Goal: Information Seeking & Learning: Learn about a topic

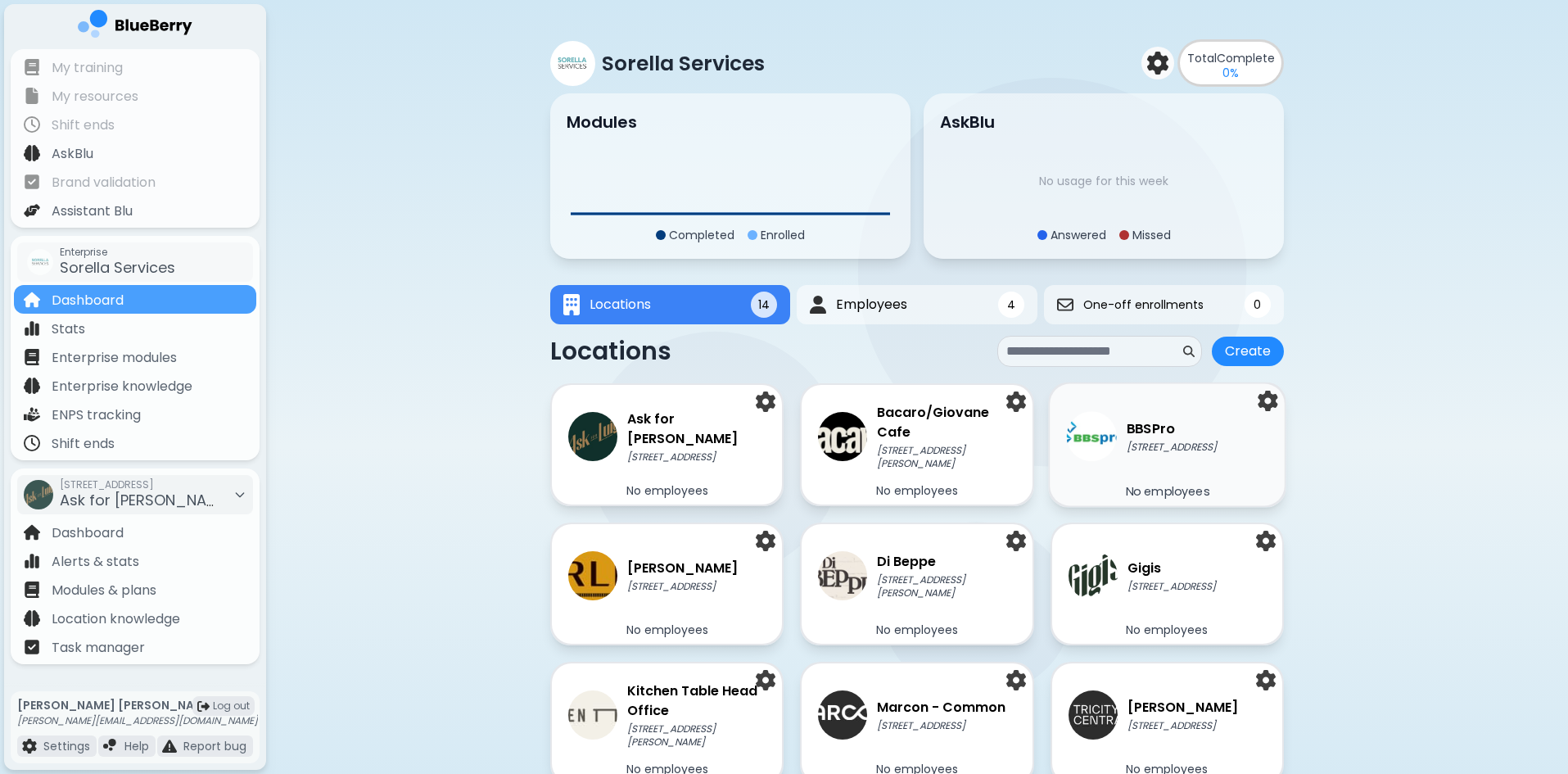
click at [1161, 441] on p "[STREET_ADDRESS]" at bounding box center [1171, 447] width 90 height 13
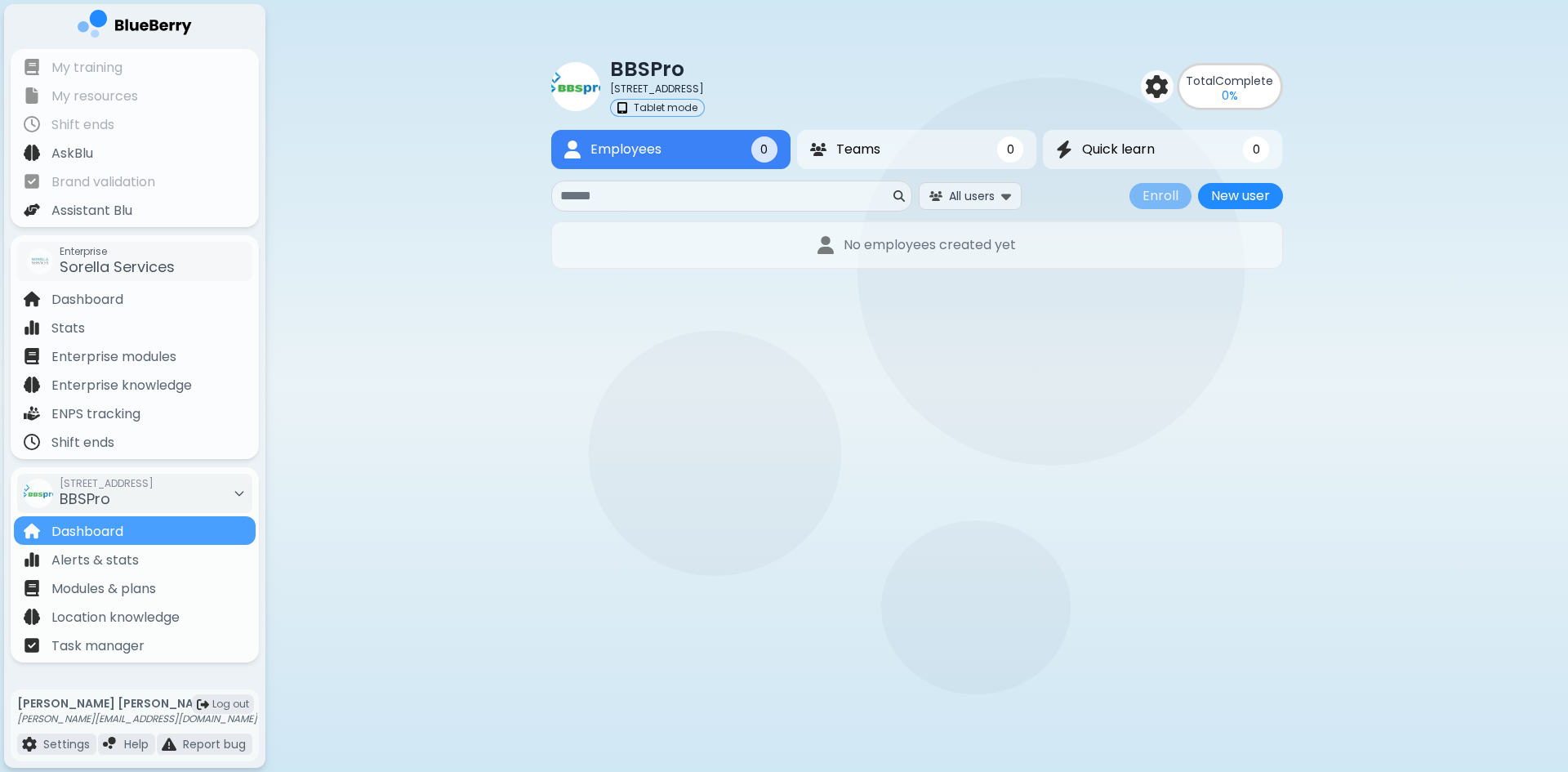
click at [662, 105] on p "Tablet mode" at bounding box center [665, 107] width 64 height 13
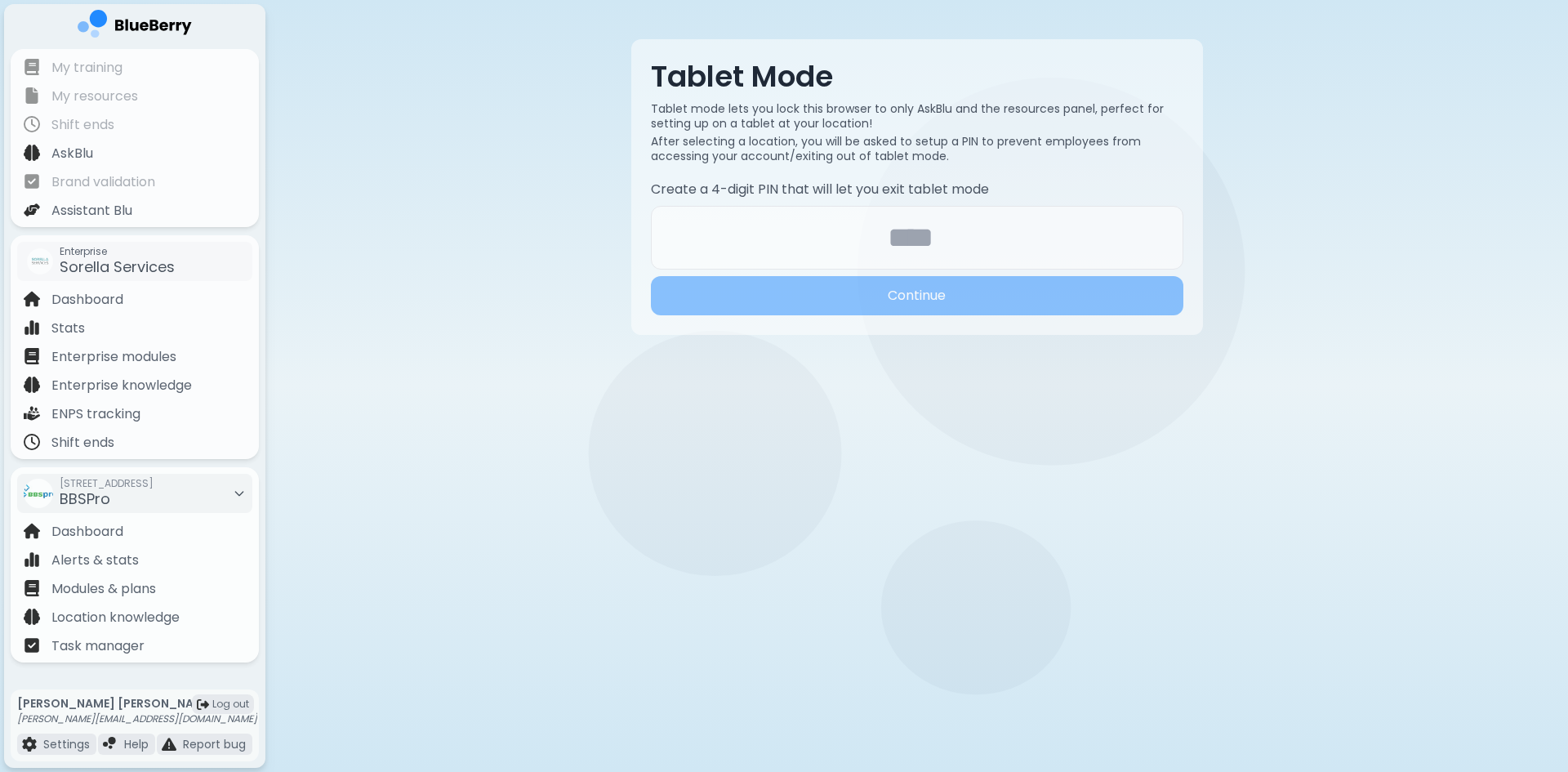
click at [805, 426] on main "Tablet Mode Tablet mode lets you lock this browser to only AskBlu and the resou…" at bounding box center [784, 386] width 1568 height 772
click at [93, 388] on p "Enterprise knowledge" at bounding box center [121, 386] width 140 height 20
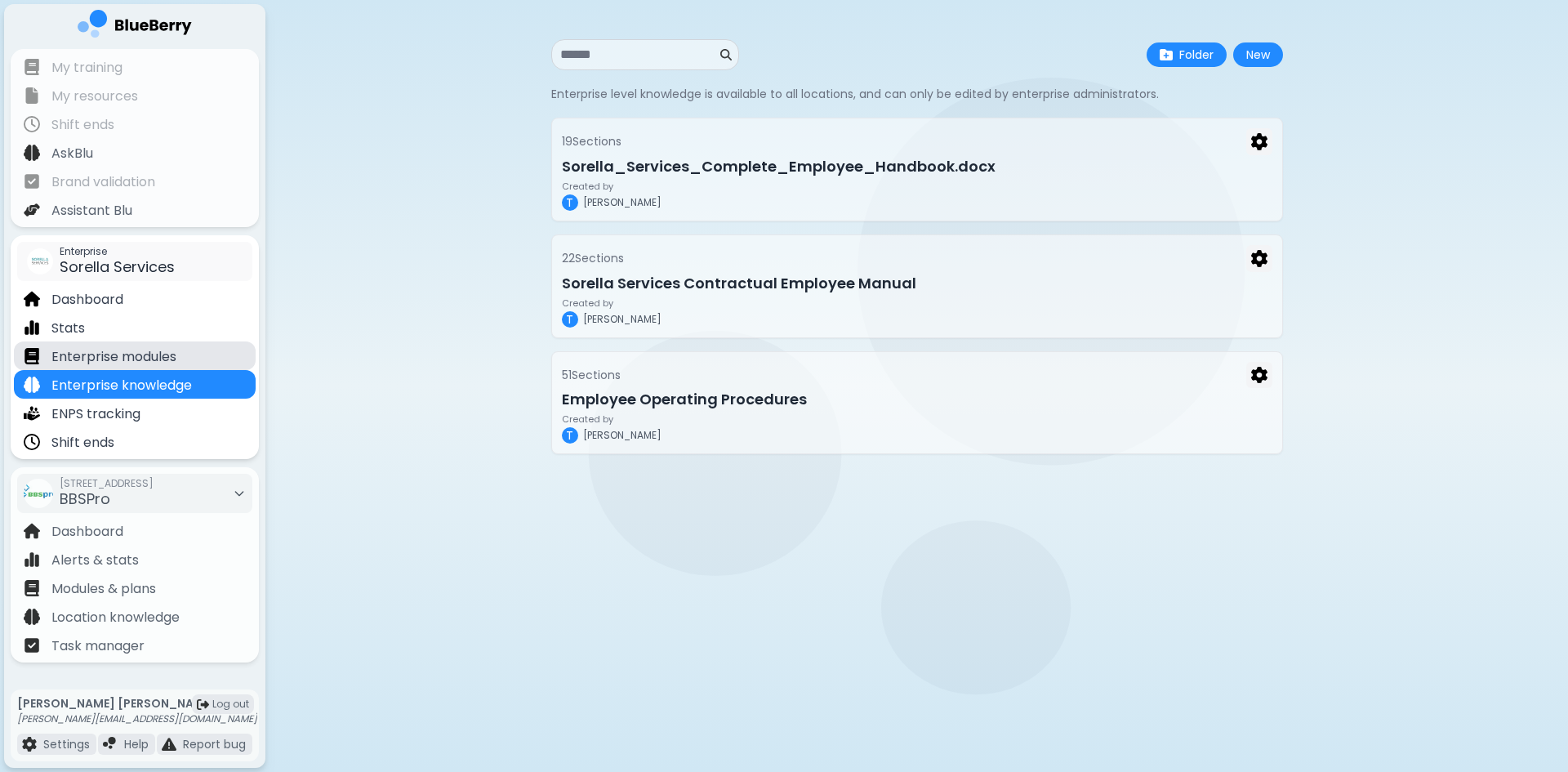
click at [119, 356] on p "Enterprise modules" at bounding box center [114, 357] width 125 height 20
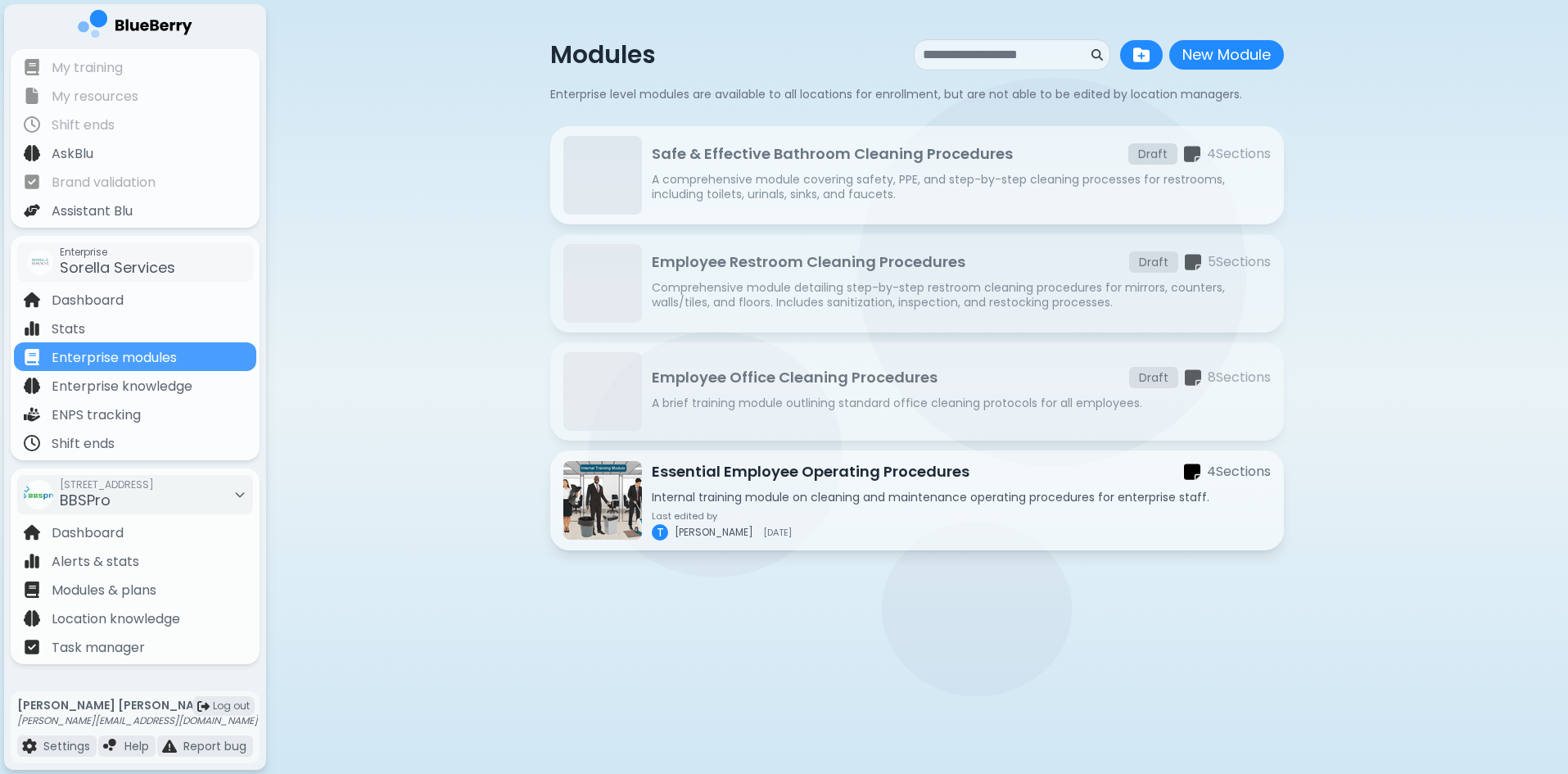
click at [838, 151] on p "Safe & Effective Bathroom Cleaning Procedures" at bounding box center [832, 154] width 361 height 23
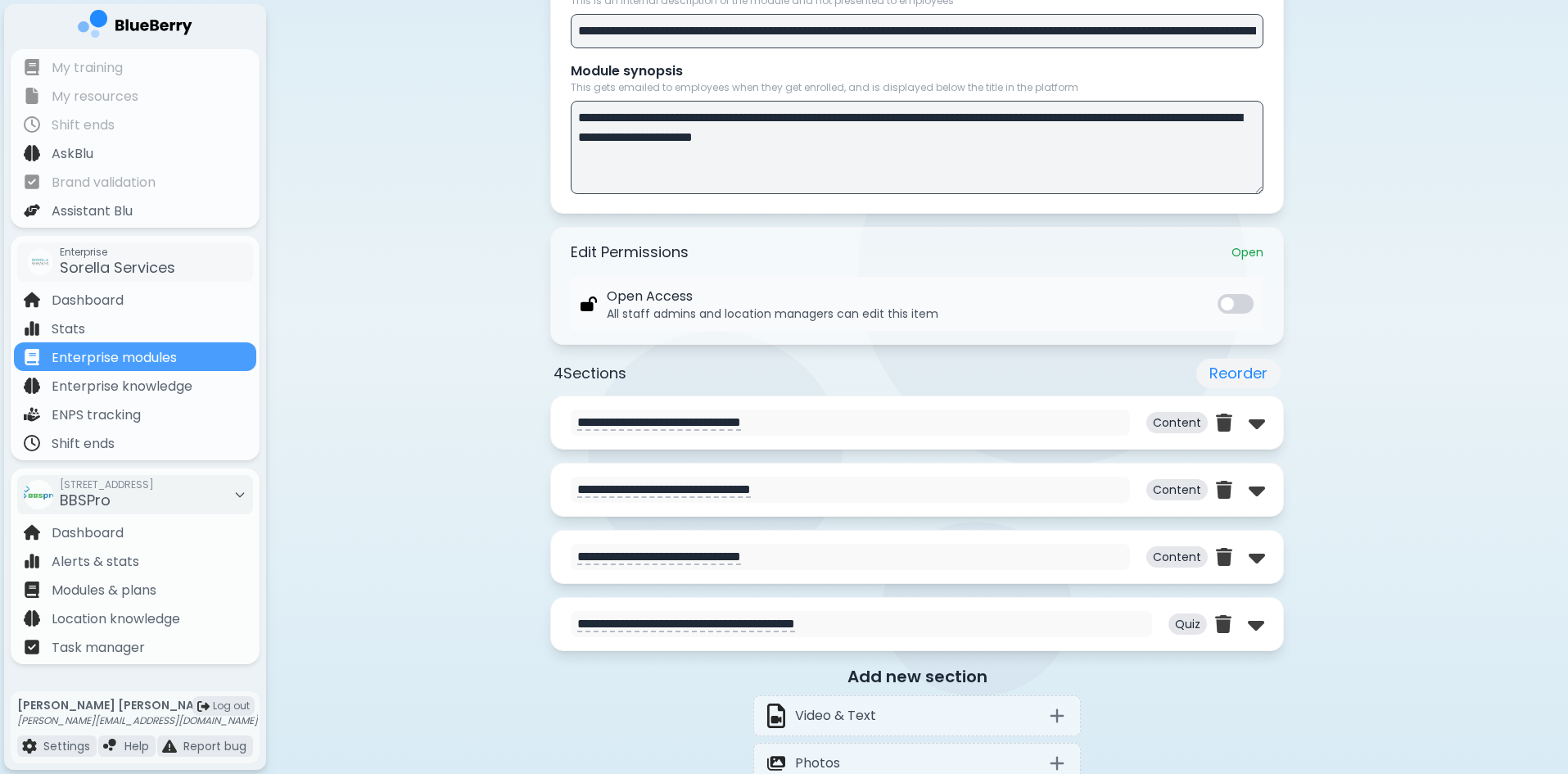
scroll to position [410, 0]
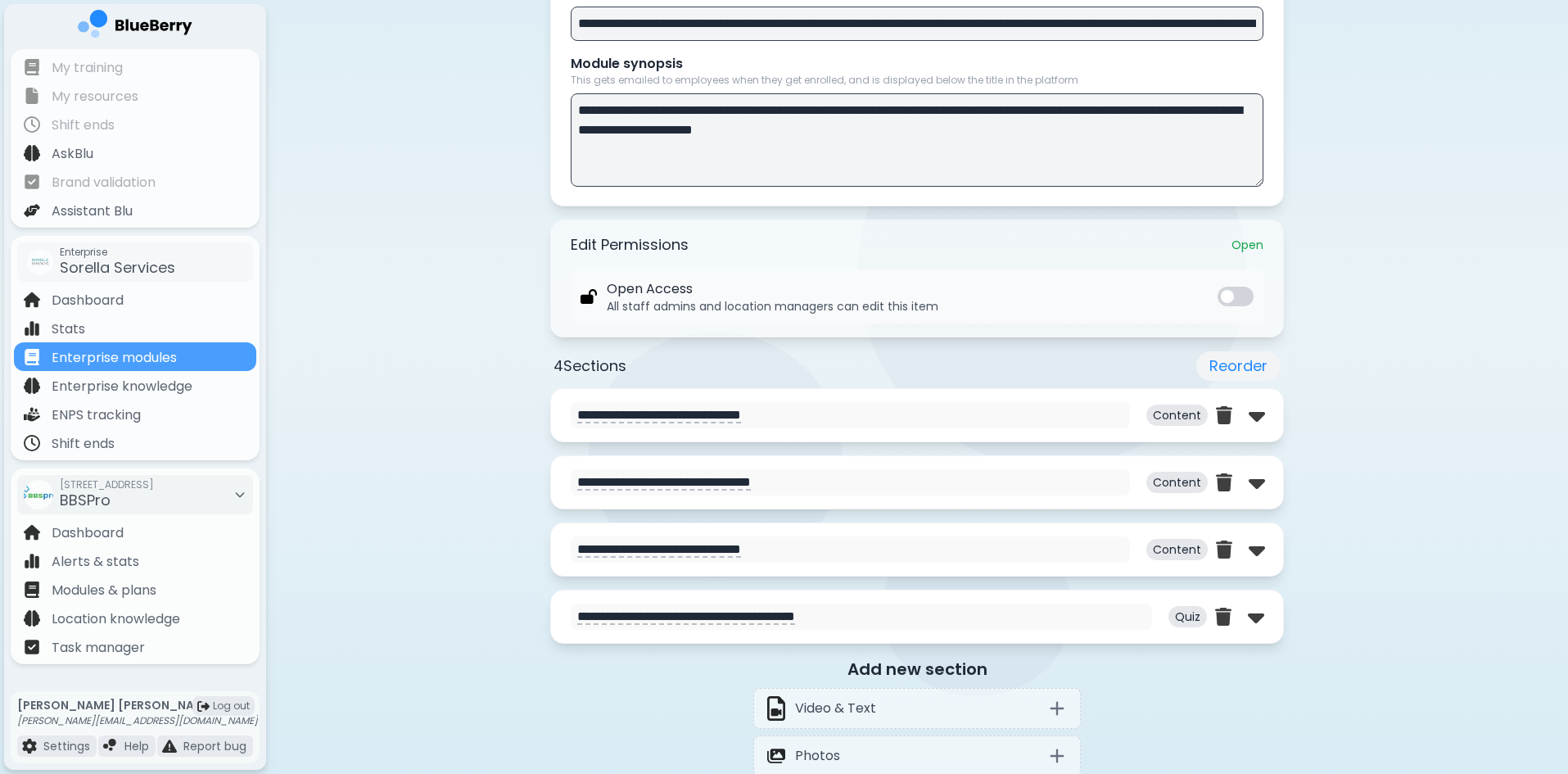
click at [1176, 481] on p "Content" at bounding box center [1177, 482] width 62 height 21
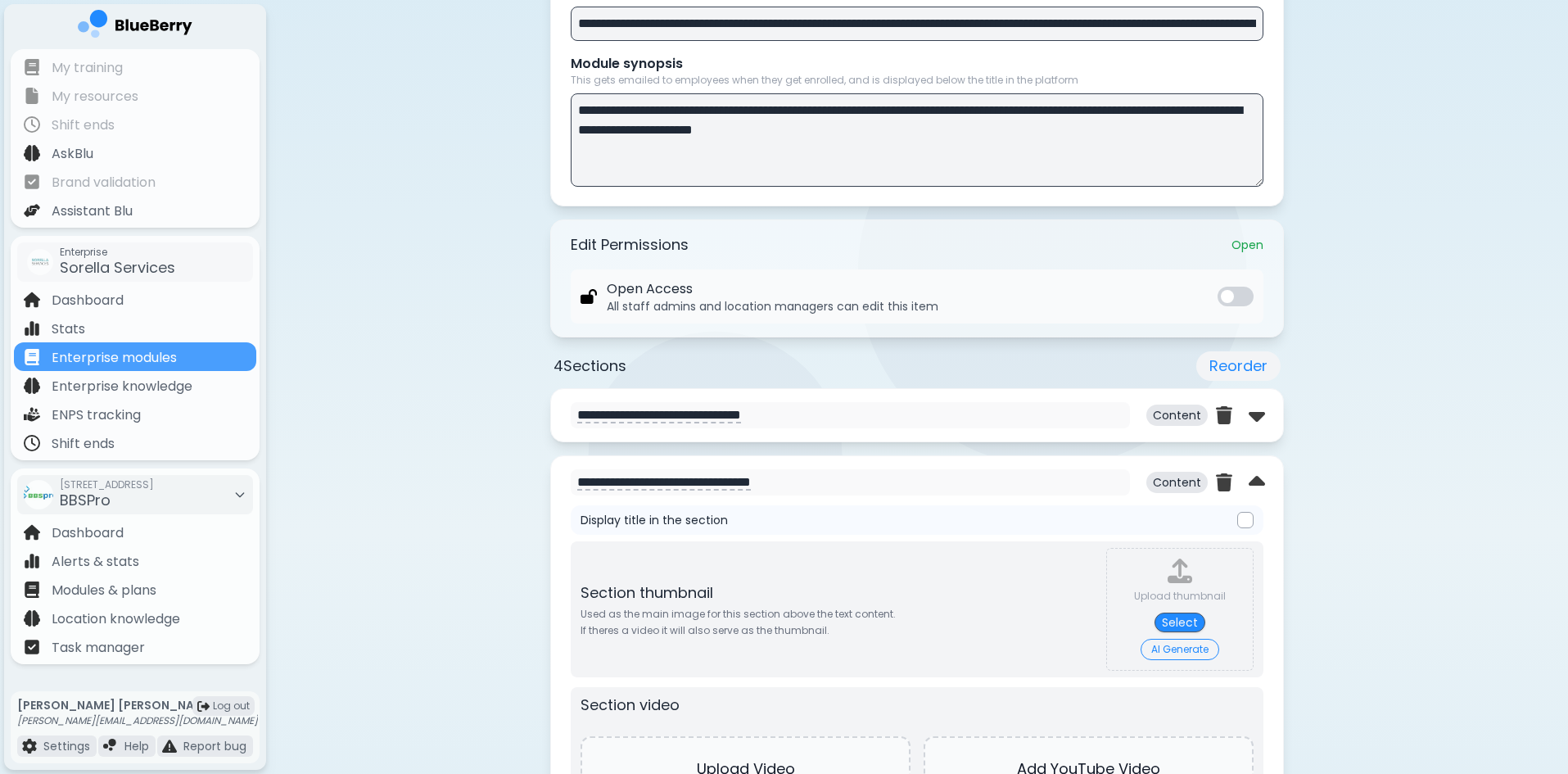
type textarea "**********"
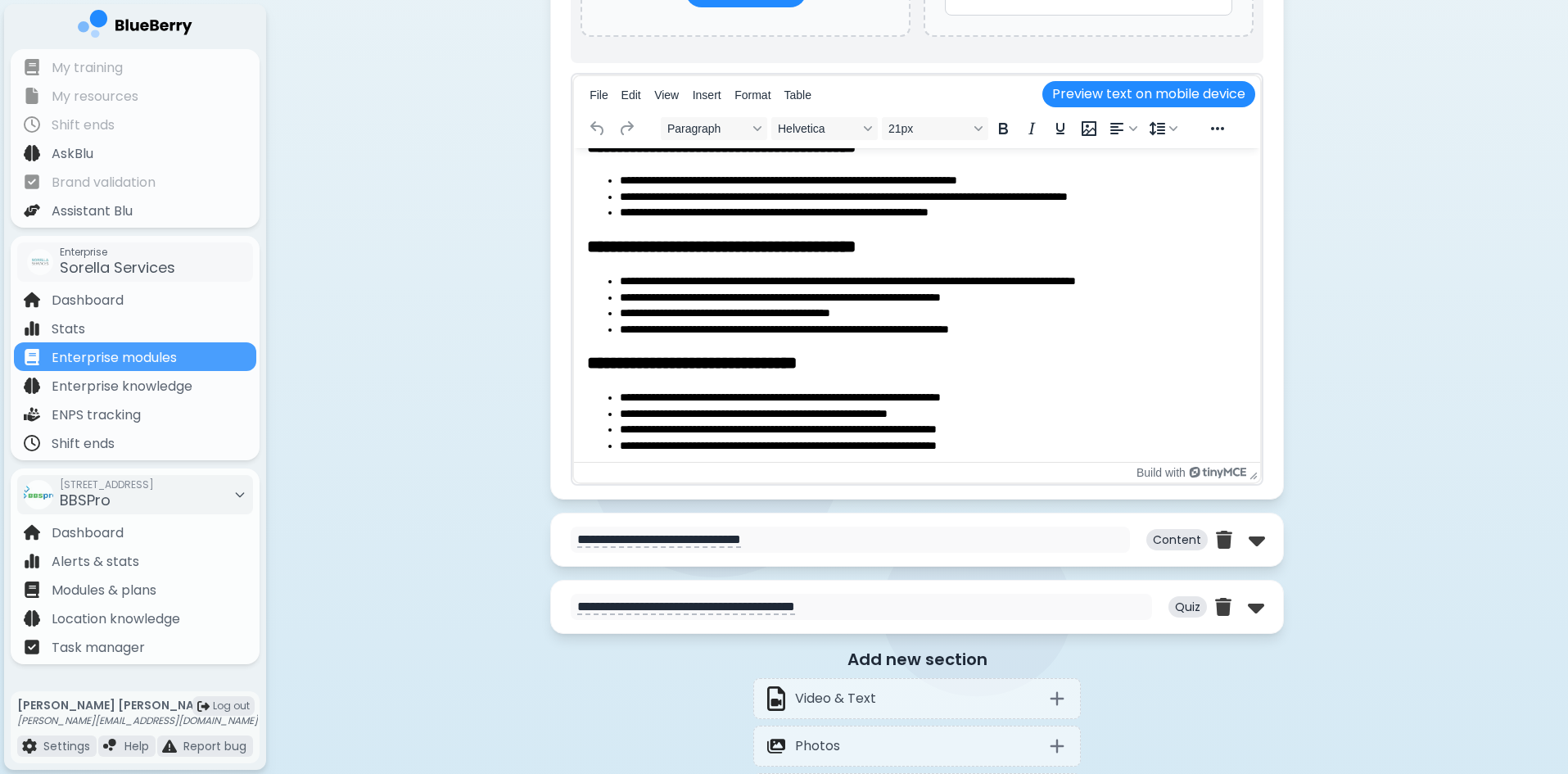
scroll to position [151, 0]
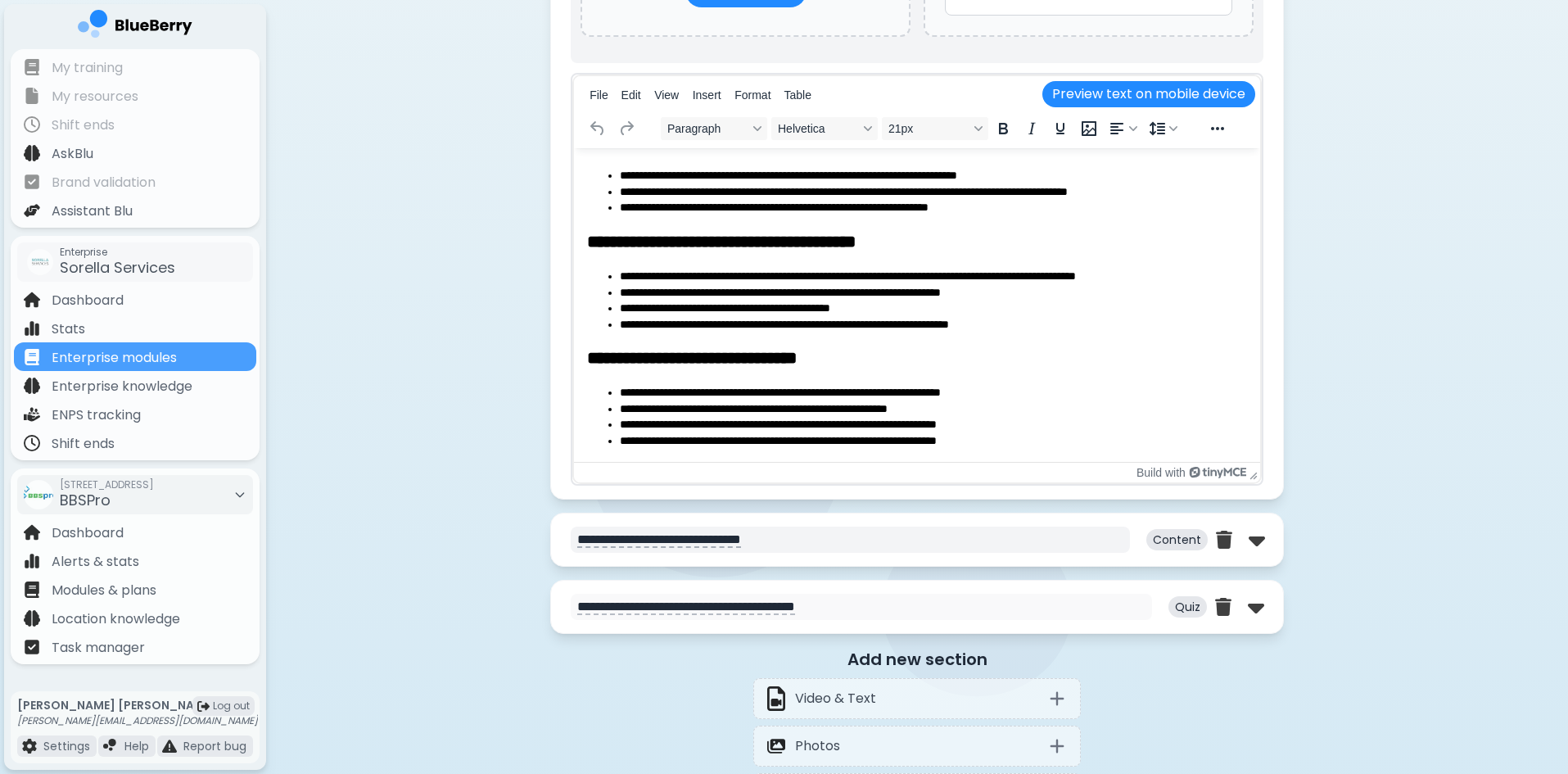
click at [640, 545] on textarea "**********" at bounding box center [850, 540] width 559 height 26
click at [1180, 534] on p "Content" at bounding box center [1177, 540] width 62 height 21
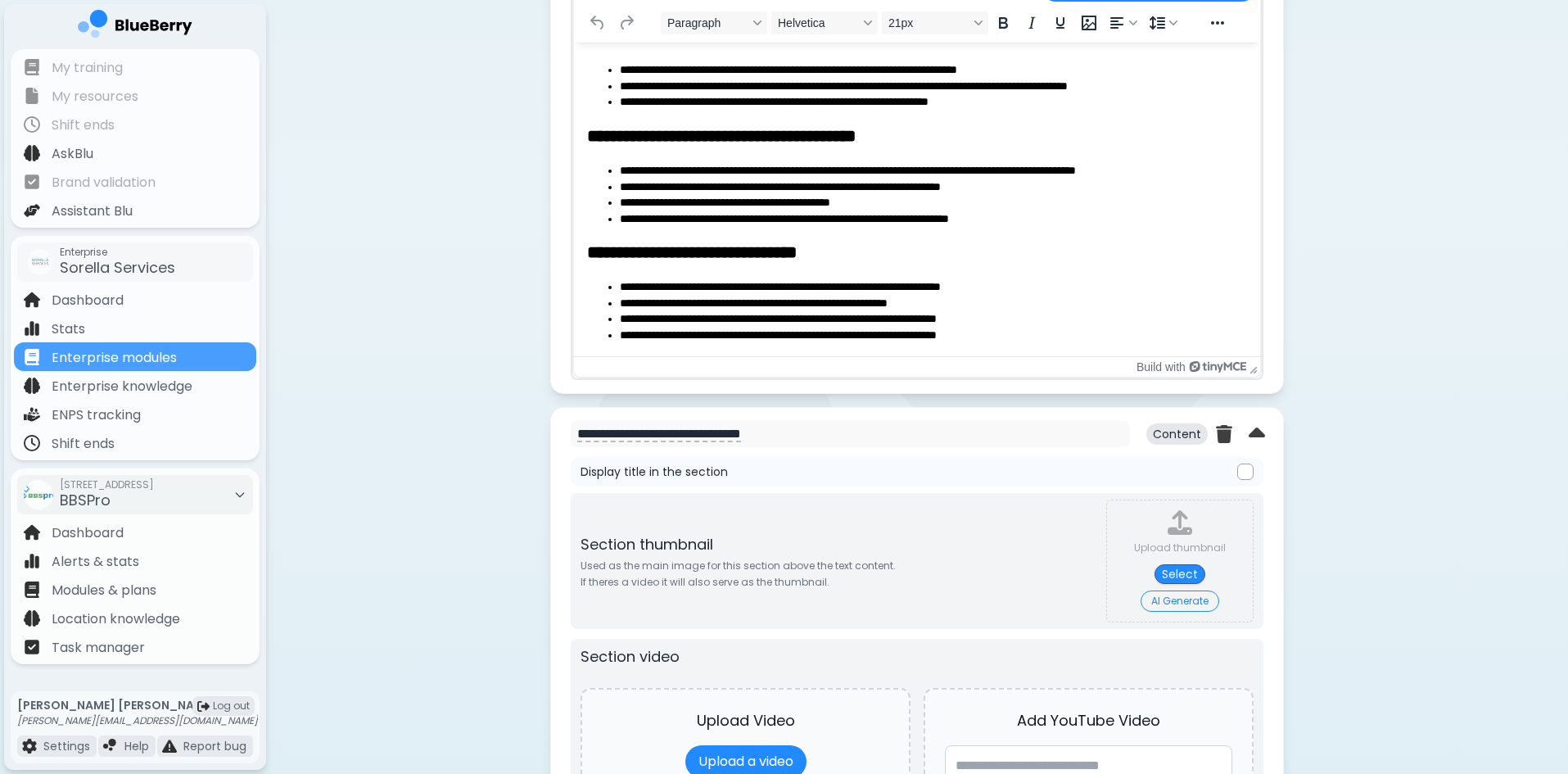
scroll to position [1147, 0]
